Goal: Check status: Check status

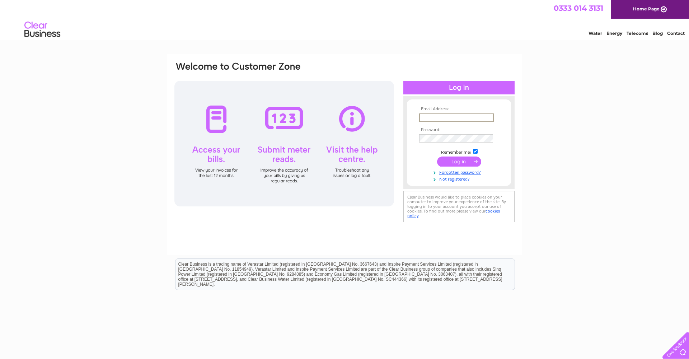
type input "lizzy@northcoastpilates.co.uk"
click at [459, 161] on input "submit" at bounding box center [459, 161] width 44 height 10
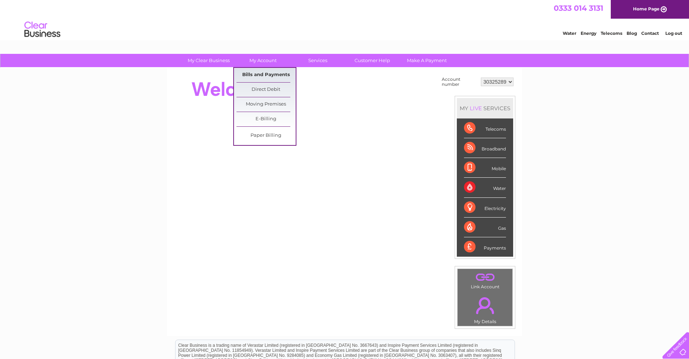
click at [269, 74] on link "Bills and Payments" at bounding box center [266, 75] width 59 height 14
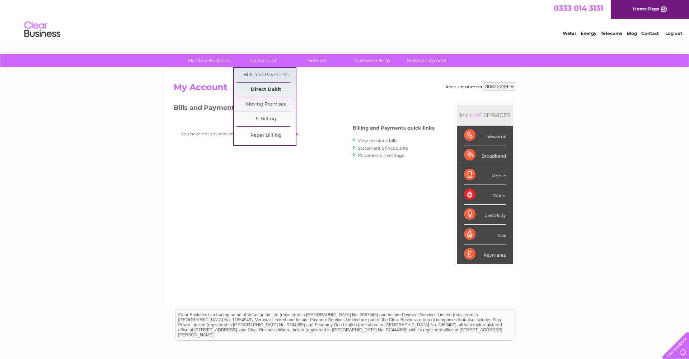
click at [261, 85] on link "Direct Debit" at bounding box center [266, 90] width 59 height 14
